Goal: Information Seeking & Learning: Learn about a topic

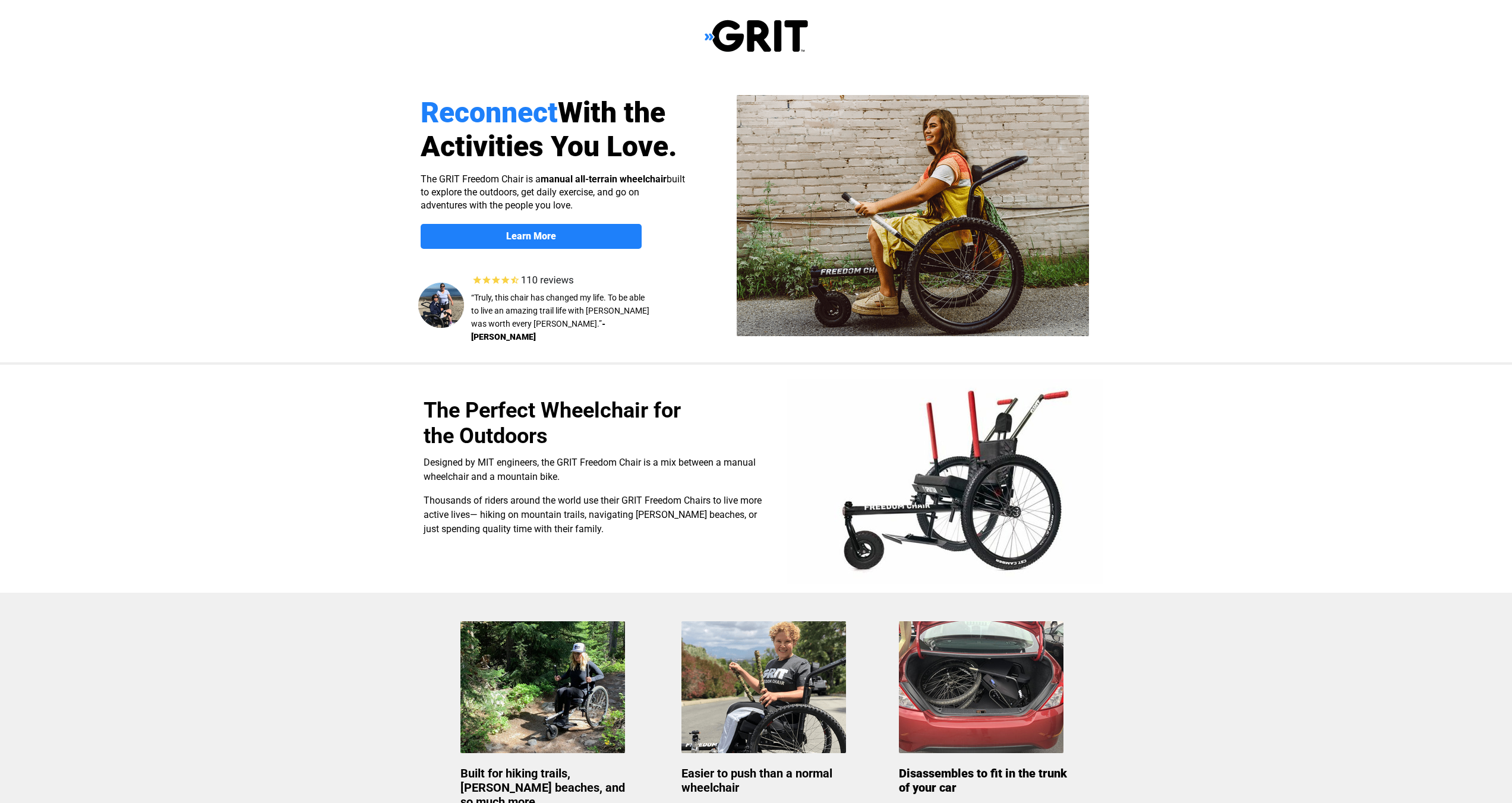
select select "US"
click at [903, 226] on img at bounding box center [912, 216] width 352 height 241
click at [494, 242] on link "Learn More" at bounding box center [531, 237] width 221 height 25
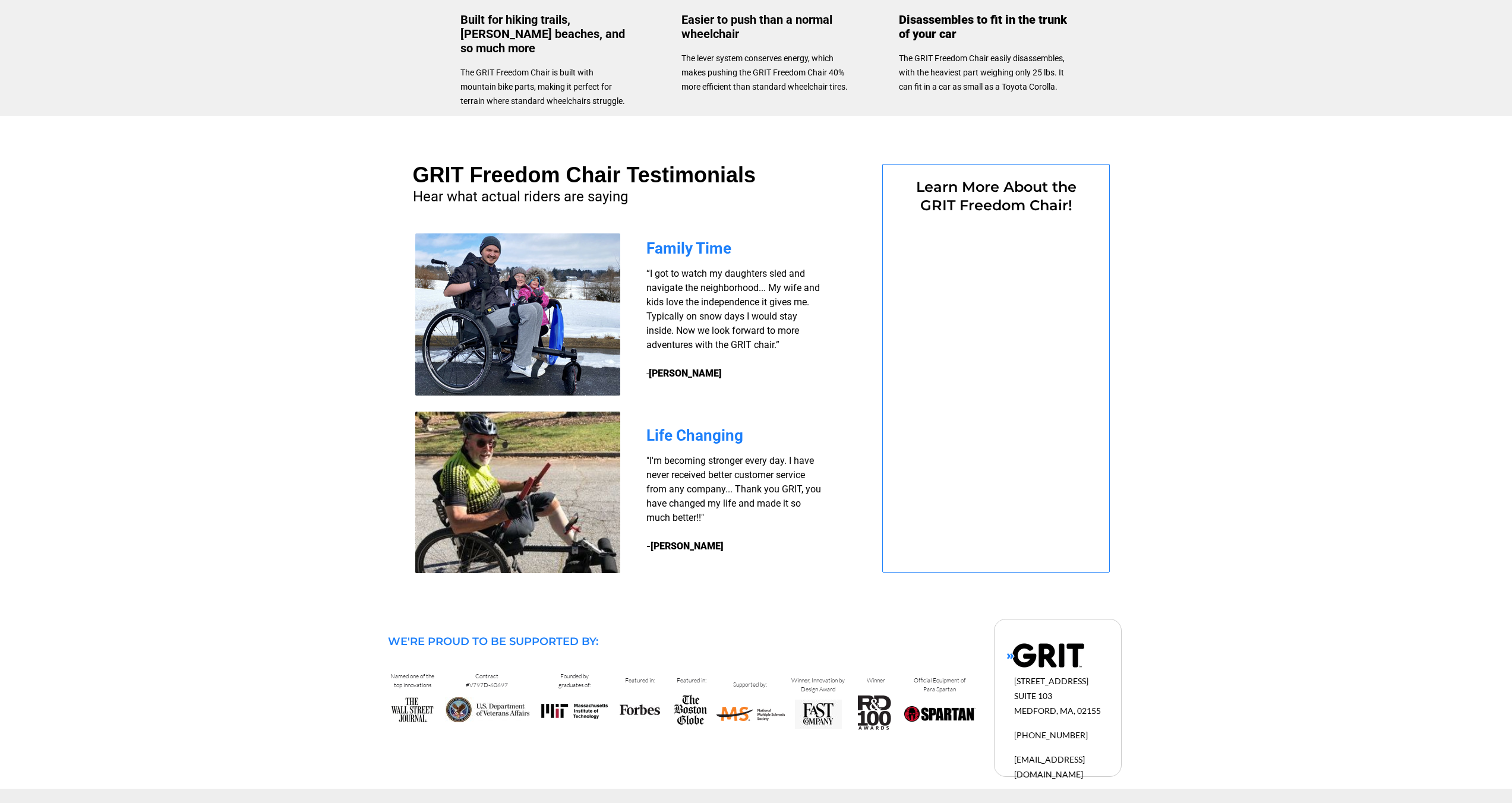
select select "US"
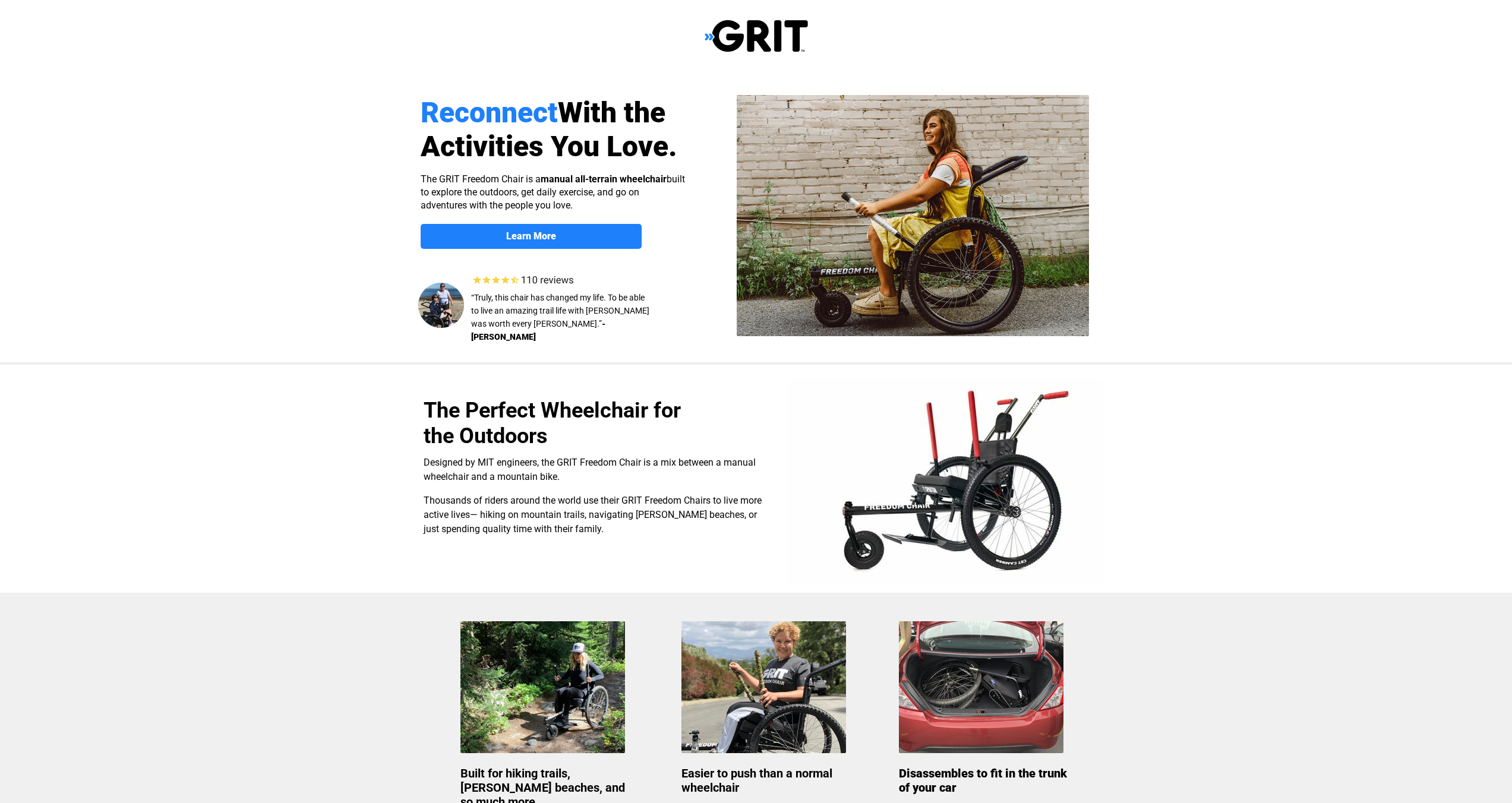
click at [1003, 526] on img at bounding box center [944, 482] width 317 height 205
